Goal: Information Seeking & Learning: Find specific fact

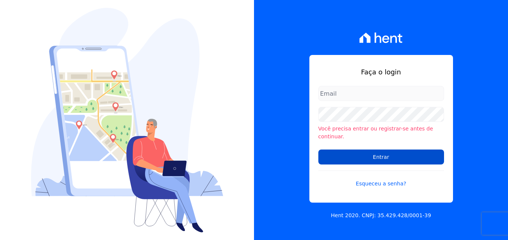
type input "[PERSON_NAME][EMAIL_ADDRESS][DOMAIN_NAME]"
click at [360, 158] on input "Entrar" at bounding box center [381, 157] width 126 height 15
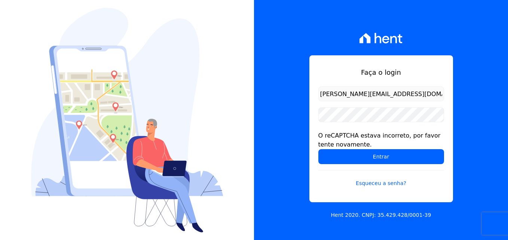
click at [360, 158] on input "Entrar" at bounding box center [381, 156] width 126 height 15
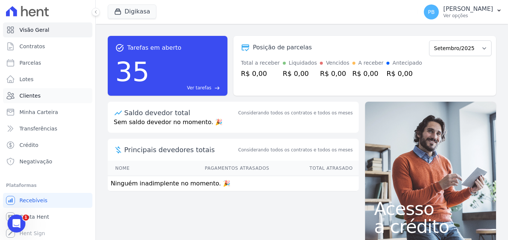
click at [25, 93] on span "Clientes" at bounding box center [29, 95] width 21 height 7
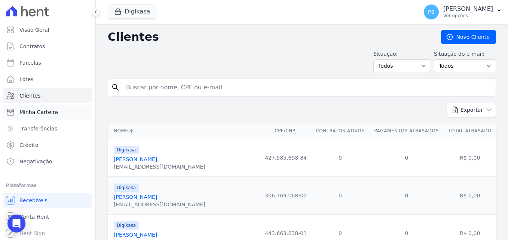
click at [41, 113] on span "Minha Carteira" at bounding box center [38, 111] width 39 height 7
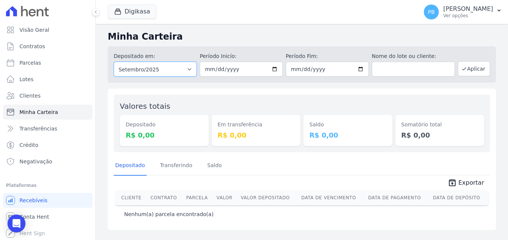
click at [178, 68] on select "Todos os meses Junho/2023 Julho/2023 Agosto/2023 Setembro/2023 Outubro/2023 Nov…" at bounding box center [155, 69] width 83 height 15
select select "02/2025"
click at [114, 62] on select "Todos os meses Junho/2023 Julho/2023 Agosto/2023 Setembro/2023 Outubro/2023 Nov…" at bounding box center [155, 69] width 83 height 15
click at [474, 67] on button "Aplicar" at bounding box center [474, 68] width 32 height 15
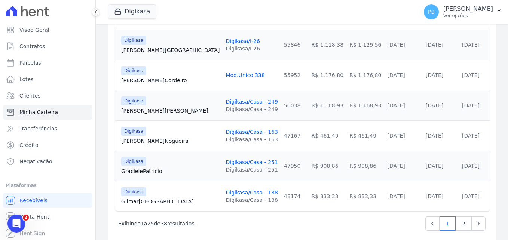
scroll to position [769, 0]
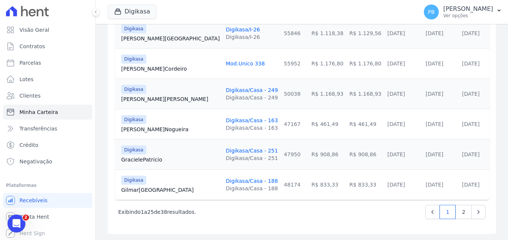
click at [225, 181] on link "Digikasa/Casa - 188" at bounding box center [251, 181] width 52 height 6
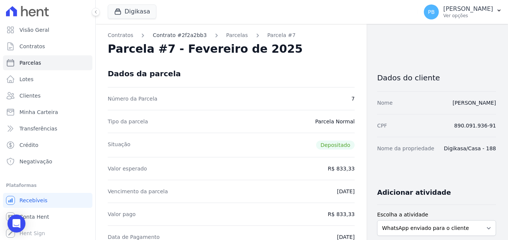
click at [178, 33] on link "Contrato #2f2a2bb3" at bounding box center [180, 35] width 54 height 8
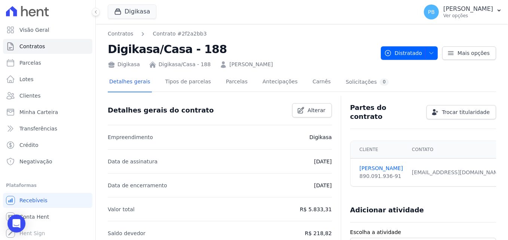
scroll to position [37, 0]
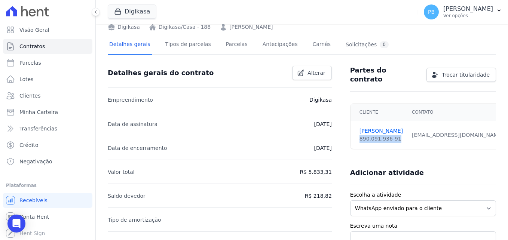
drag, startPoint x: 393, startPoint y: 138, endPoint x: 355, endPoint y: 140, distance: 37.5
click at [355, 140] on td "[PERSON_NAME] 890.091.936-91" at bounding box center [378, 135] width 57 height 28
copy div "890.091.936-91"
click at [375, 127] on link "[PERSON_NAME]" at bounding box center [380, 131] width 43 height 8
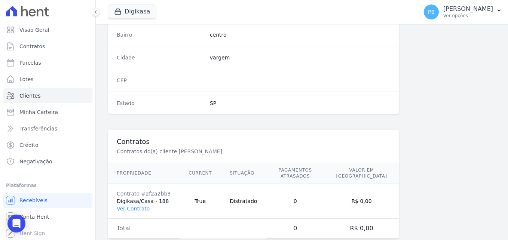
scroll to position [459, 0]
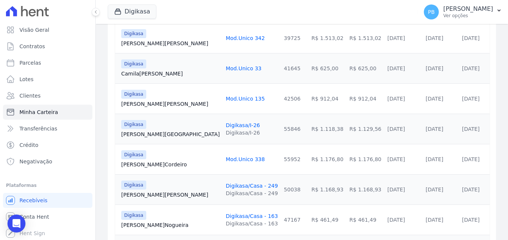
scroll to position [769, 0]
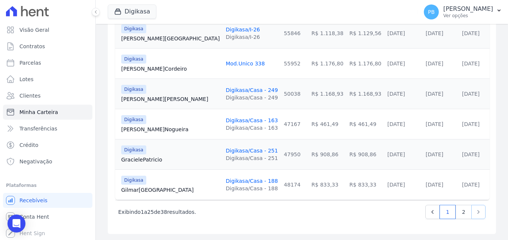
click at [474, 213] on icon "Next" at bounding box center [477, 211] width 7 height 7
click at [460, 213] on link "2" at bounding box center [463, 212] width 16 height 14
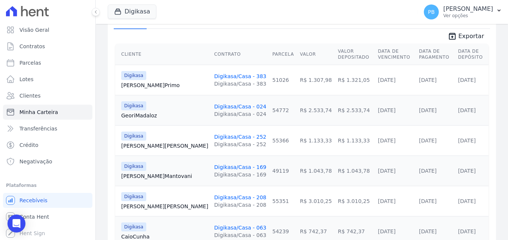
scroll to position [150, 0]
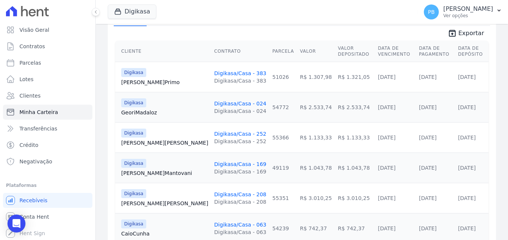
click at [149, 111] on link "Geori [GEOGRAPHIC_DATA]" at bounding box center [164, 112] width 87 height 7
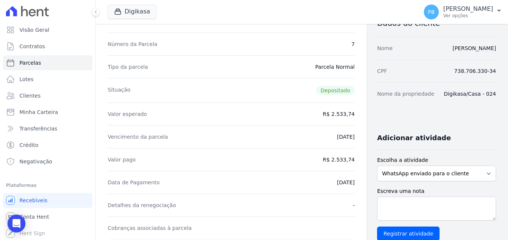
scroll to position [37, 0]
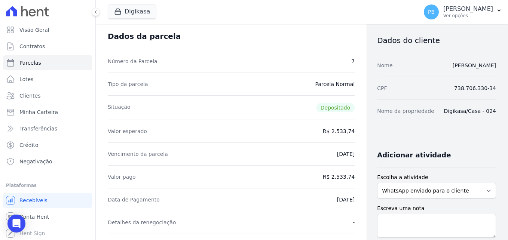
drag, startPoint x: 493, startPoint y: 88, endPoint x: 452, endPoint y: 89, distance: 40.4
copy dd "738.706.330-34"
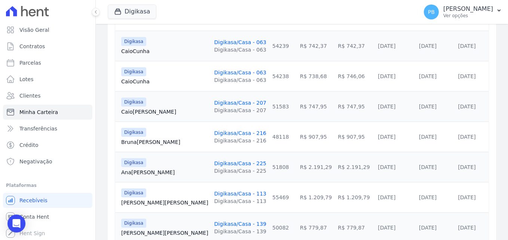
scroll to position [336, 0]
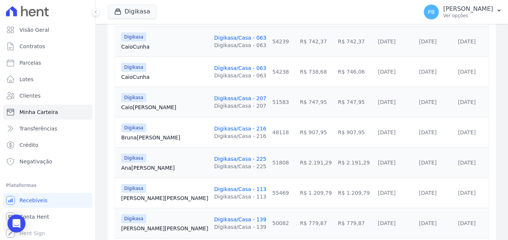
click at [145, 135] on link "Bruna [GEOGRAPHIC_DATA]" at bounding box center [164, 137] width 87 height 7
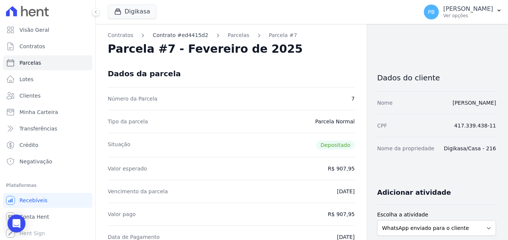
click at [189, 35] on link "Contrato #ed4415d2" at bounding box center [180, 35] width 55 height 8
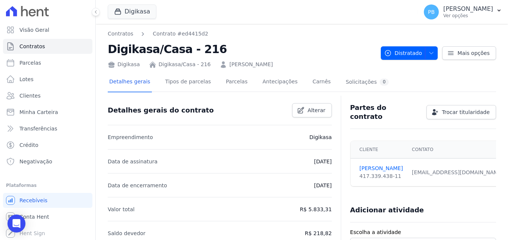
scroll to position [37, 0]
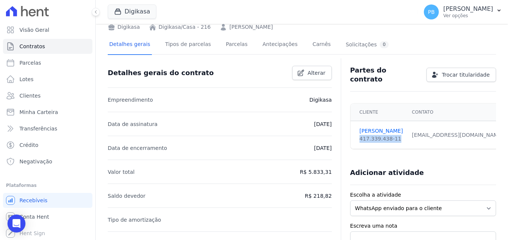
drag, startPoint x: 390, startPoint y: 136, endPoint x: 355, endPoint y: 137, distance: 35.1
click at [355, 137] on td "[PERSON_NAME] 417.339.438-11" at bounding box center [378, 135] width 57 height 28
copy div "417.339.438-11"
drag, startPoint x: 328, startPoint y: 174, endPoint x: 310, endPoint y: 173, distance: 18.8
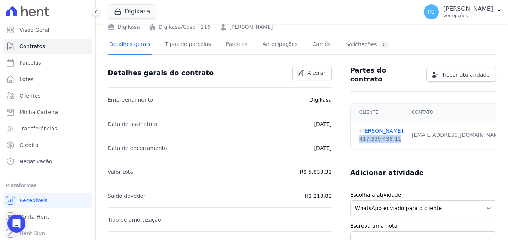
copy p "5.833,31"
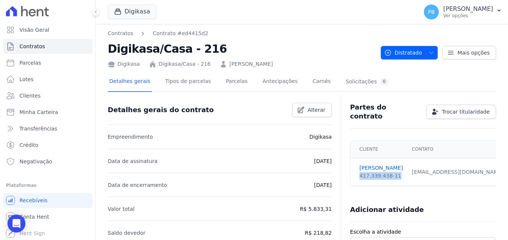
scroll to position [0, 0]
click at [378, 168] on link "[PERSON_NAME]" at bounding box center [380, 169] width 43 height 8
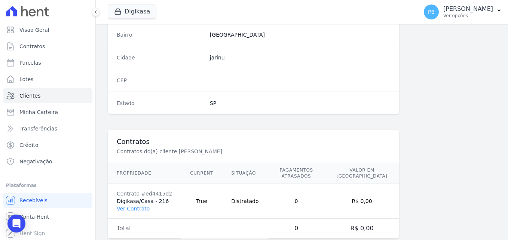
scroll to position [465, 0]
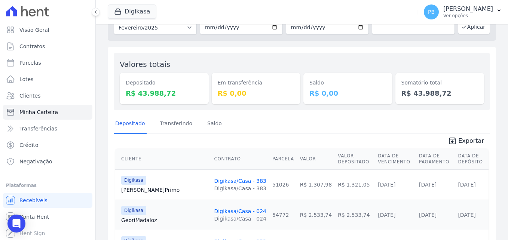
scroll to position [150, 0]
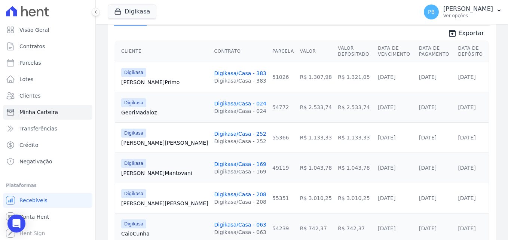
click at [215, 72] on link "Digikasa/Casa - 383" at bounding box center [240, 73] width 52 height 6
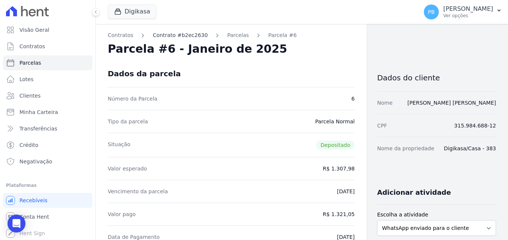
click at [191, 39] on link "Contrato #b2ec2630" at bounding box center [180, 35] width 55 height 8
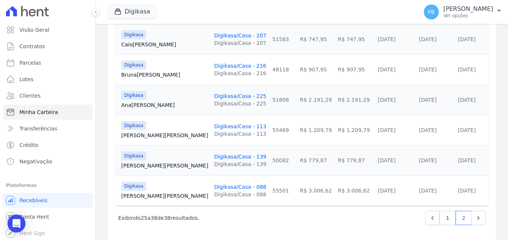
scroll to position [405, 0]
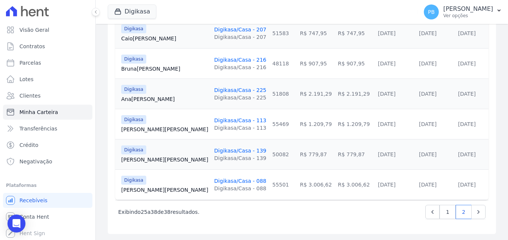
click at [151, 99] on link "Ana Carvalho" at bounding box center [164, 98] width 87 height 7
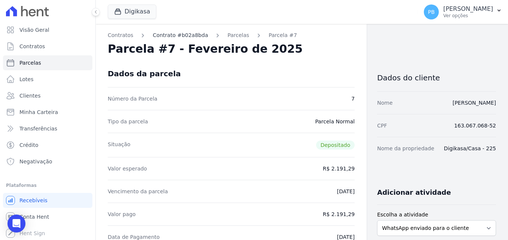
click at [170, 36] on link "Contrato #b02a8bda" at bounding box center [180, 35] width 55 height 8
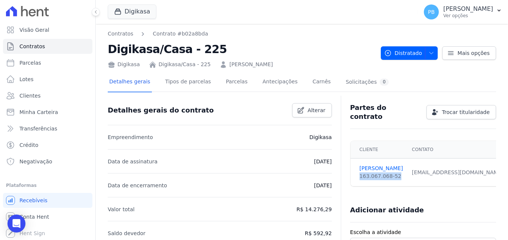
drag, startPoint x: 391, startPoint y: 174, endPoint x: 357, endPoint y: 173, distance: 34.4
click at [359, 173] on div "163.067.068-52" at bounding box center [380, 176] width 43 height 8
copy div "163.067.068-52"
drag, startPoint x: 329, startPoint y: 209, endPoint x: 307, endPoint y: 209, distance: 21.7
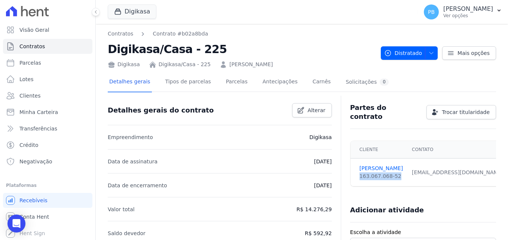
copy p "14.276,29"
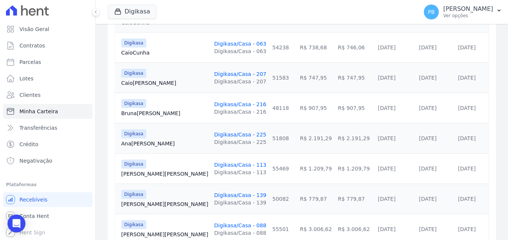
scroll to position [374, 0]
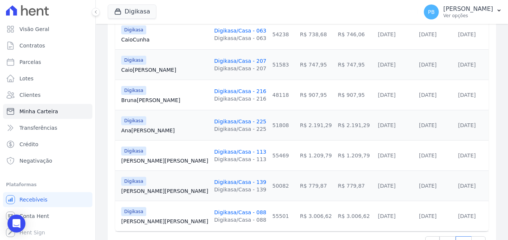
click at [159, 159] on link "[PERSON_NAME] Almeida" at bounding box center [164, 160] width 87 height 7
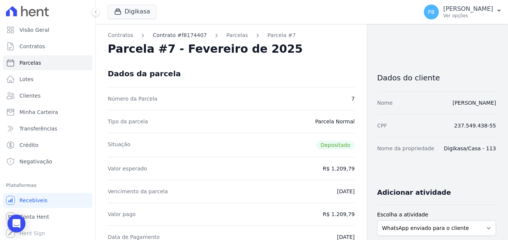
click at [173, 35] on link "Contrato #f8174407" at bounding box center [180, 35] width 54 height 8
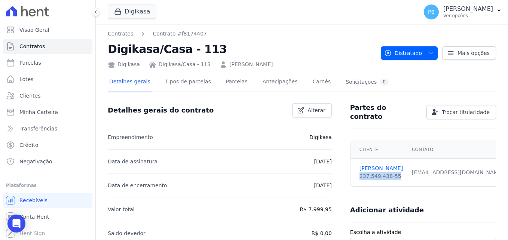
drag, startPoint x: 387, startPoint y: 173, endPoint x: 353, endPoint y: 176, distance: 34.1
click at [353, 176] on td "[PERSON_NAME] 237.549.438-55" at bounding box center [378, 173] width 57 height 28
copy div "237.549.438-55"
drag, startPoint x: 411, startPoint y: 164, endPoint x: 357, endPoint y: 164, distance: 53.5
click at [357, 164] on td "[PERSON_NAME] 237.549.438-55" at bounding box center [378, 173] width 57 height 28
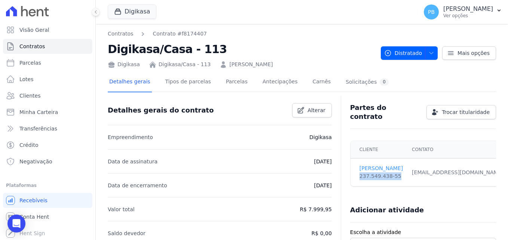
copy link "[PERSON_NAME]"
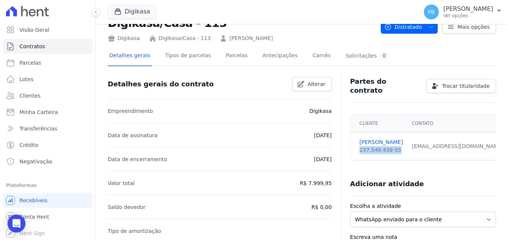
scroll to position [37, 0]
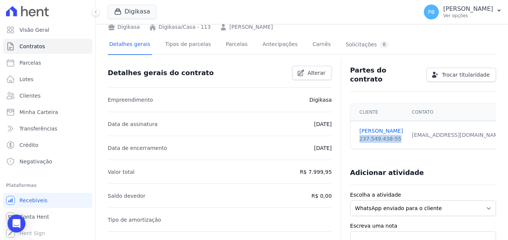
drag, startPoint x: 330, startPoint y: 173, endPoint x: 310, endPoint y: 173, distance: 20.6
copy p "7.999,95"
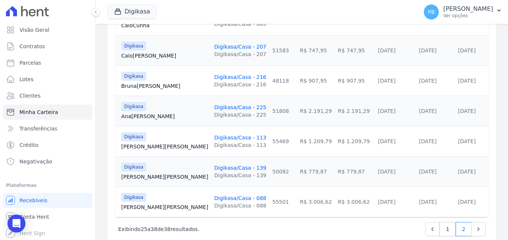
scroll to position [405, 0]
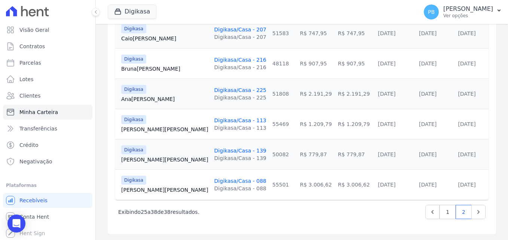
click at [214, 151] on link "Digikasa/Casa - 139" at bounding box center [240, 151] width 52 height 6
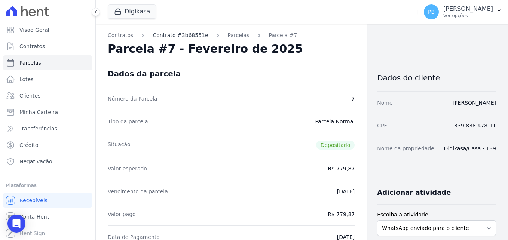
click at [185, 34] on link "Contrato #3b68551e" at bounding box center [180, 35] width 55 height 8
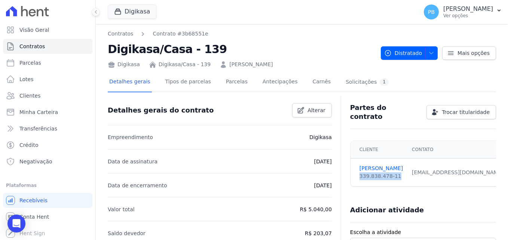
drag, startPoint x: 394, startPoint y: 172, endPoint x: 354, endPoint y: 172, distance: 39.3
click at [354, 172] on td "[PERSON_NAME] 339.838.478-11" at bounding box center [378, 173] width 57 height 28
copy div "339.838.478-11"
drag, startPoint x: 330, startPoint y: 210, endPoint x: 310, endPoint y: 210, distance: 19.8
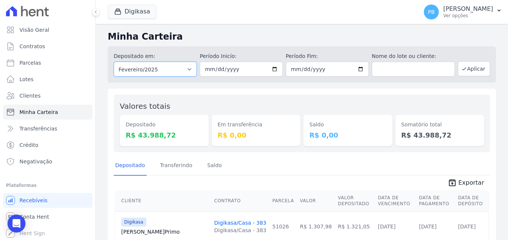
click at [186, 68] on select "Todos os meses Junho/2023 Julho/2023 Agosto/2023 Setembro/2023 Outubro/2023 Nov…" at bounding box center [155, 69] width 83 height 15
select select "06/2023"
click at [114, 62] on select "Todos os meses Junho/2023 Julho/2023 Agosto/2023 Setembro/2023 Outubro/2023 Nov…" at bounding box center [155, 69] width 83 height 15
click at [471, 67] on button "Aplicar" at bounding box center [474, 68] width 32 height 15
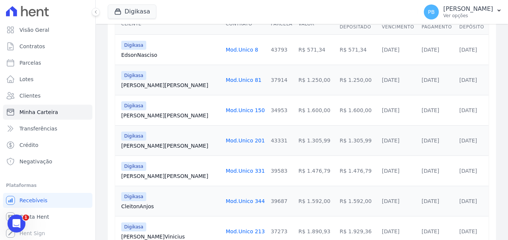
scroll to position [187, 0]
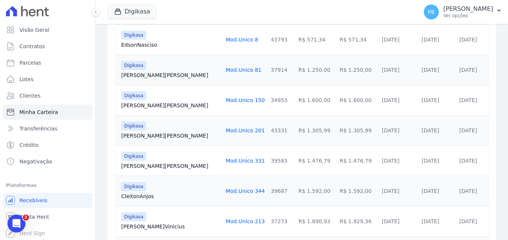
click at [225, 69] on link "Mod.Unico 81" at bounding box center [243, 70] width 36 height 6
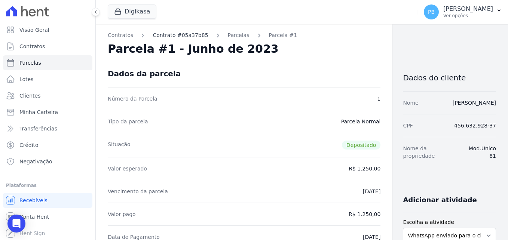
click at [181, 33] on link "Contrato #05a37b85" at bounding box center [180, 35] width 55 height 8
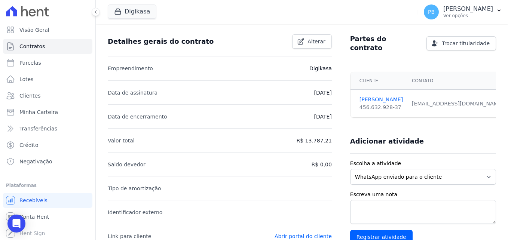
scroll to position [75, 0]
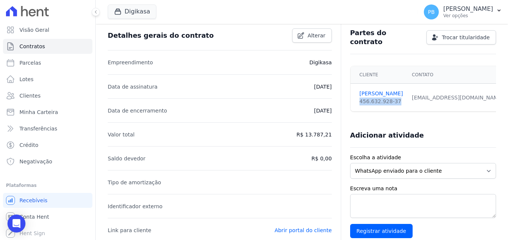
drag, startPoint x: 391, startPoint y: 102, endPoint x: 357, endPoint y: 102, distance: 34.8
click at [357, 102] on td "[PERSON_NAME] 456.632.928-37" at bounding box center [378, 98] width 57 height 28
copy div "456.632.928-37"
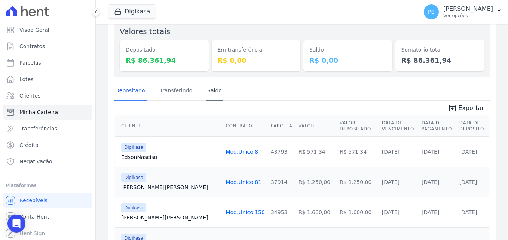
scroll to position [150, 0]
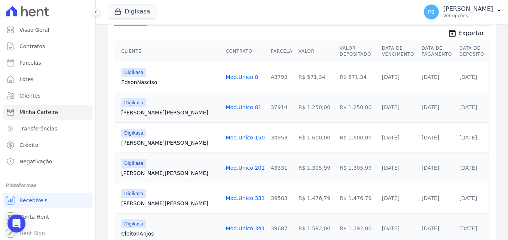
click at [225, 137] on link "Mod.Unico 150" at bounding box center [244, 138] width 39 height 6
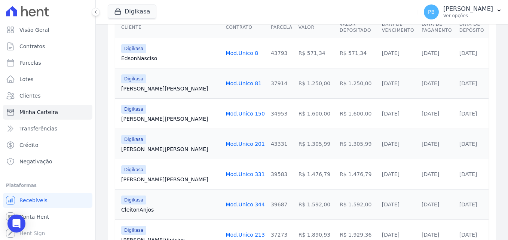
scroll to position [187, 0]
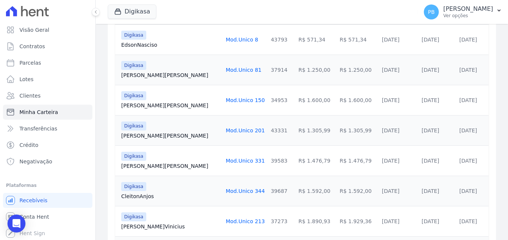
click at [225, 159] on link "Mod.Unico 331" at bounding box center [244, 161] width 39 height 6
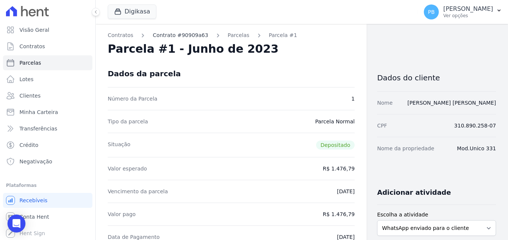
click at [181, 34] on link "Contrato #90909a63" at bounding box center [180, 35] width 55 height 8
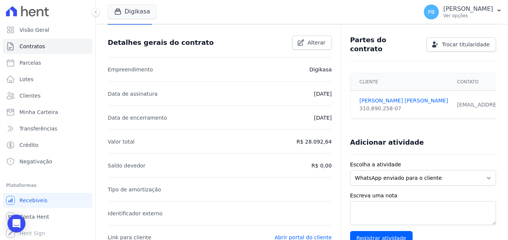
scroll to position [112, 0]
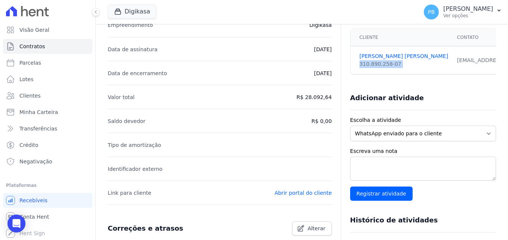
drag, startPoint x: 396, startPoint y: 61, endPoint x: 356, endPoint y: 65, distance: 39.5
click at [356, 65] on tr "Isabel Cristina 310.890.258-07 1984isabelcabrera@gmail.com Sim" at bounding box center [468, 60] width 237 height 28
copy tr "310.890.258-07"
drag, startPoint x: 378, startPoint y: 52, endPoint x: 367, endPoint y: 51, distance: 11.2
click at [367, 52] on link "Isabel Cristina" at bounding box center [403, 56] width 89 height 8
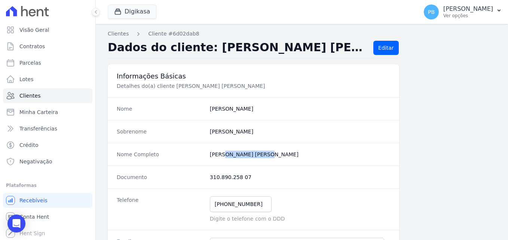
drag, startPoint x: 250, startPoint y: 158, endPoint x: 205, endPoint y: 158, distance: 45.2
click at [205, 158] on div "Nome Completo Isabel Cristina" at bounding box center [253, 154] width 291 height 23
copy div "Isabel Cristina"
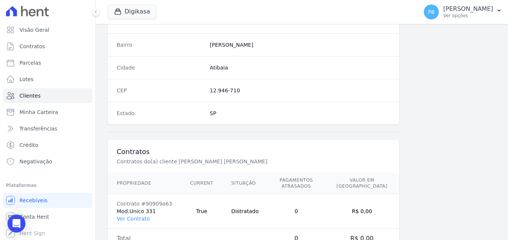
scroll to position [449, 0]
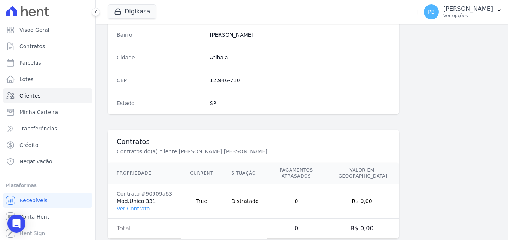
click at [237, 82] on dd "12.946-710" at bounding box center [300, 80] width 180 height 7
drag, startPoint x: 237, startPoint y: 82, endPoint x: 209, endPoint y: 82, distance: 27.3
click at [210, 82] on dd "12.946-710" at bounding box center [300, 80] width 180 height 7
copy dd "12.946-710"
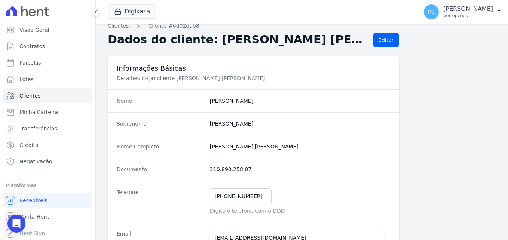
scroll to position [0, 0]
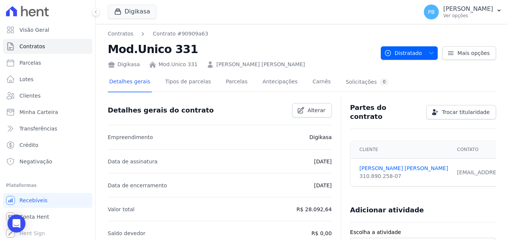
scroll to position [37, 0]
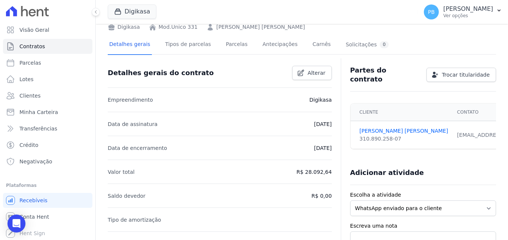
drag, startPoint x: 329, startPoint y: 170, endPoint x: 307, endPoint y: 171, distance: 21.7
